Goal: Information Seeking & Learning: Learn about a topic

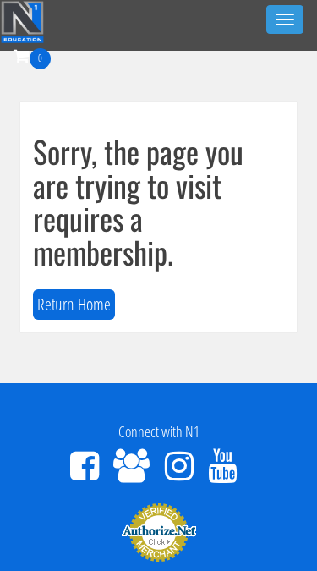
click at [275, 30] on button "Toggle navigation" at bounding box center [284, 19] width 37 height 29
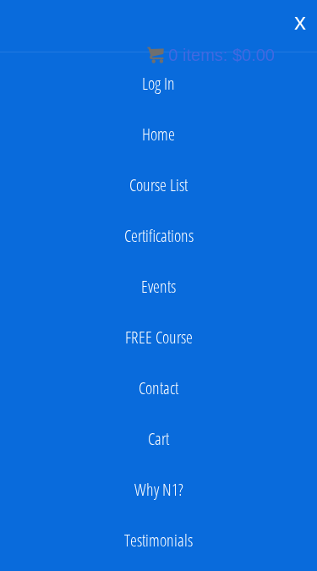
click at [219, 98] on link "Log In" at bounding box center [158, 84] width 300 height 34
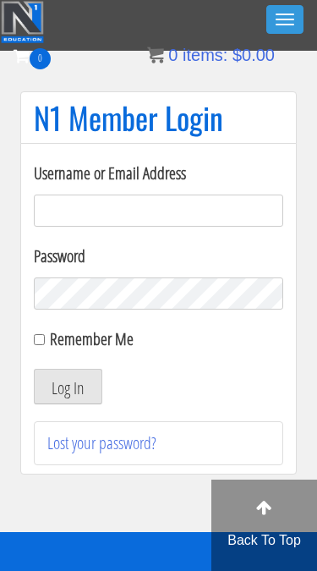
type input "[EMAIL_ADDRESS][DOMAIN_NAME]"
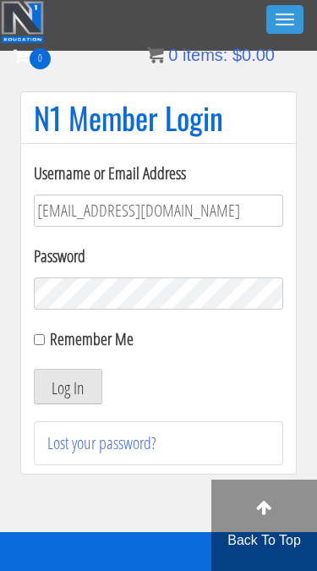
click at [45, 334] on input "Remember Me" at bounding box center [39, 339] width 11 height 11
checkbox input "true"
click at [74, 400] on button "Log In" at bounding box center [68, 387] width 69 height 36
click at [87, 385] on button "Log In" at bounding box center [68, 387] width 69 height 36
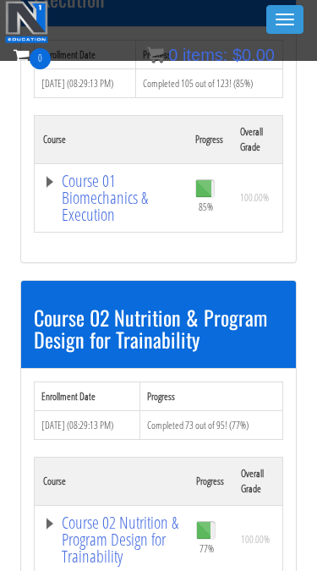
scroll to position [739, 0]
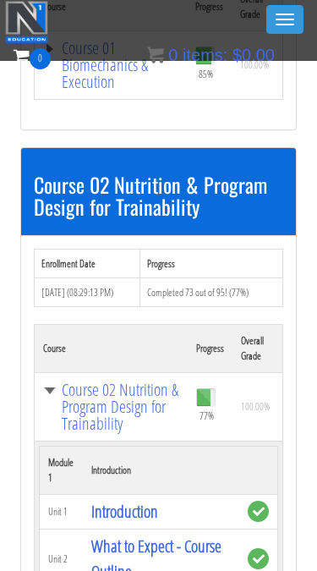
click at [40, 389] on td "Course 02 Nutrition & Program Design for Trainability" at bounding box center [112, 406] width 154 height 69
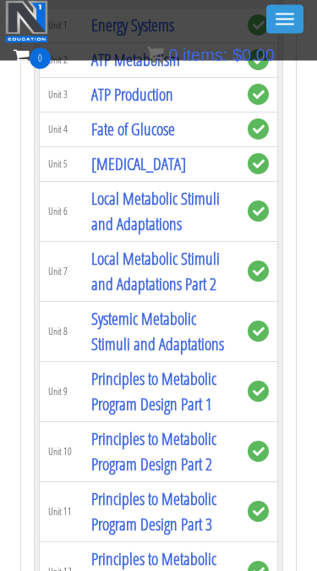
scroll to position [2597, 0]
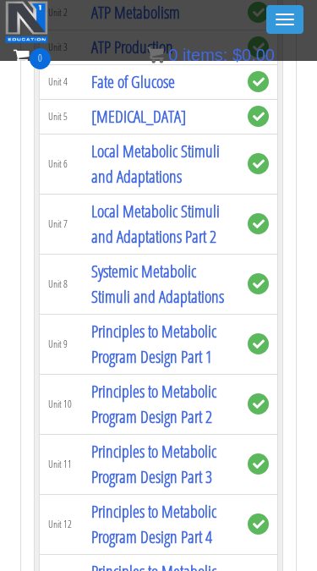
click at [142, 308] on link "Systemic Metabolic Stimuli and Adaptations" at bounding box center [157, 284] width 133 height 48
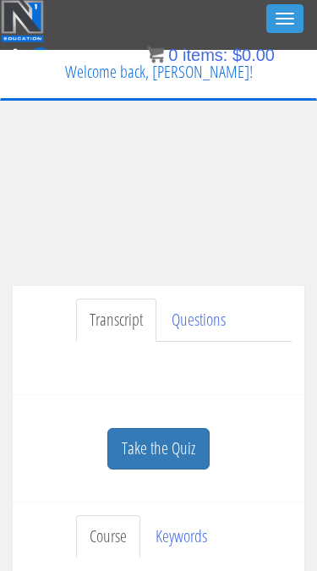
scroll to position [1, 0]
